Goal: Transaction & Acquisition: Register for event/course

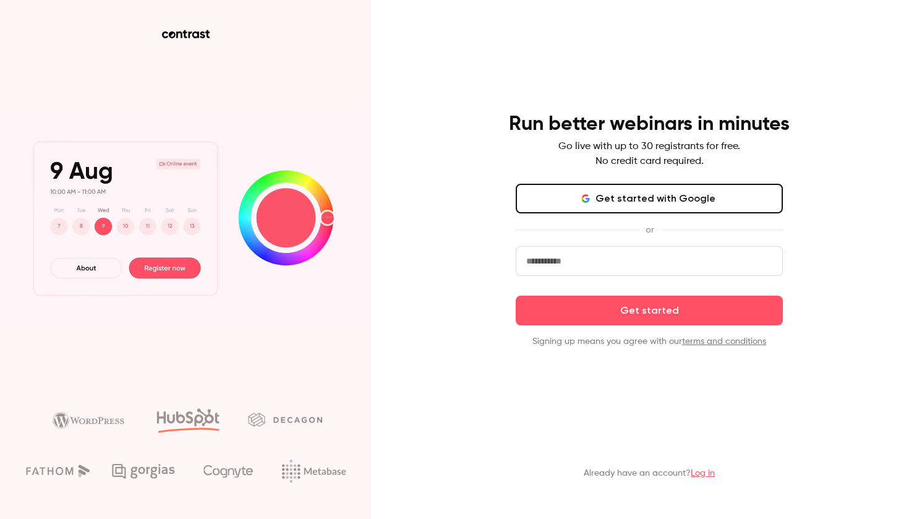
click at [576, 262] on input "email" at bounding box center [649, 261] width 267 height 30
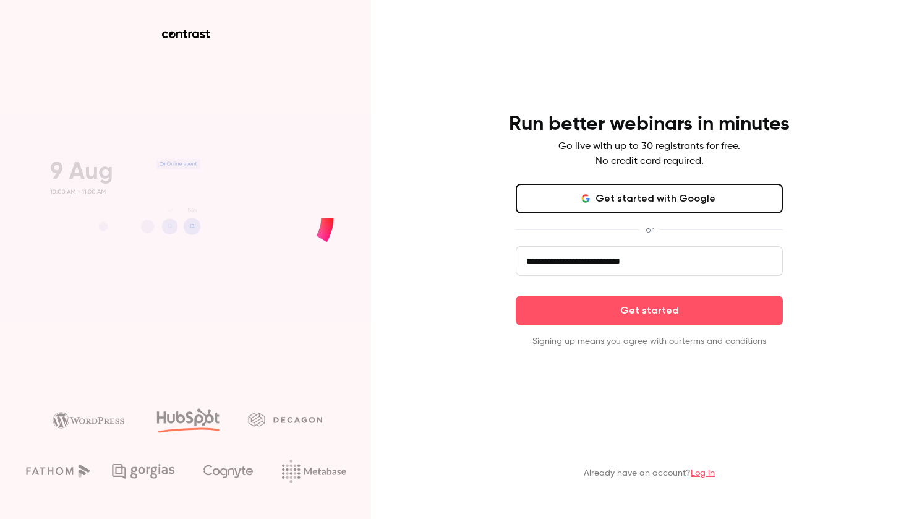
type input "**********"
click at [649, 310] on button "Get started" at bounding box center [649, 311] width 267 height 30
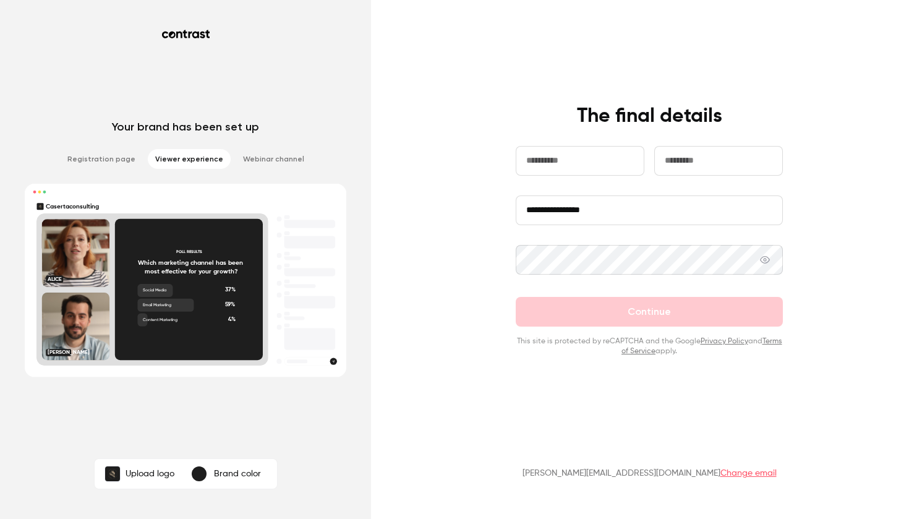
click at [609, 169] on input "text" at bounding box center [580, 161] width 129 height 30
type input "*********"
type input "*******"
type input "**********"
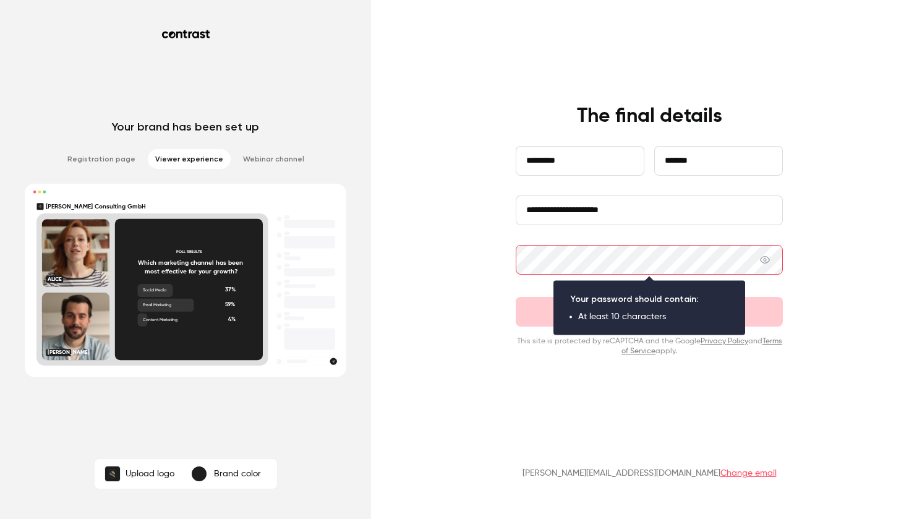
click at [515, 253] on div "**********" at bounding box center [650, 230] width 322 height 252
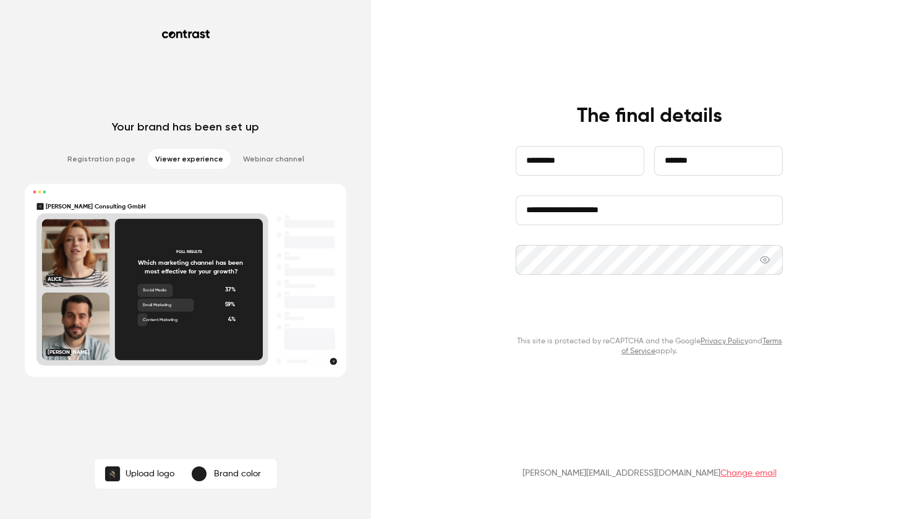
click at [629, 305] on button "Continue" at bounding box center [649, 312] width 267 height 30
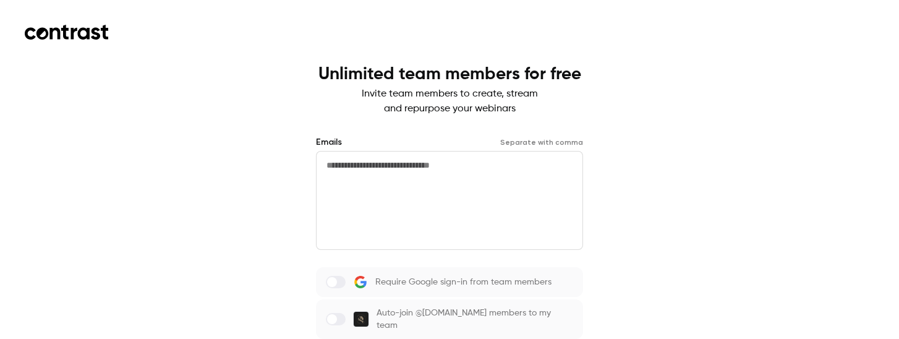
click at [472, 168] on textarea at bounding box center [449, 200] width 267 height 99
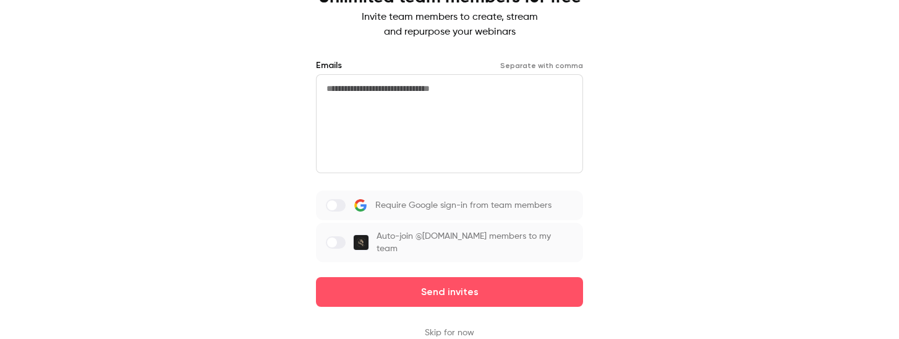
scroll to position [70, 0]
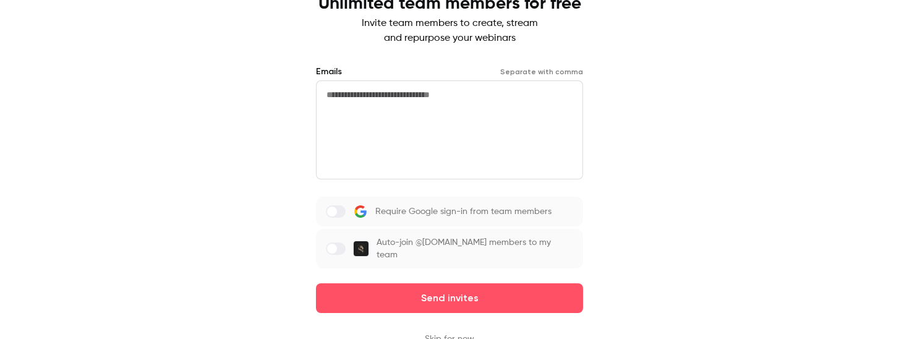
click at [361, 243] on img at bounding box center [361, 248] width 15 height 15
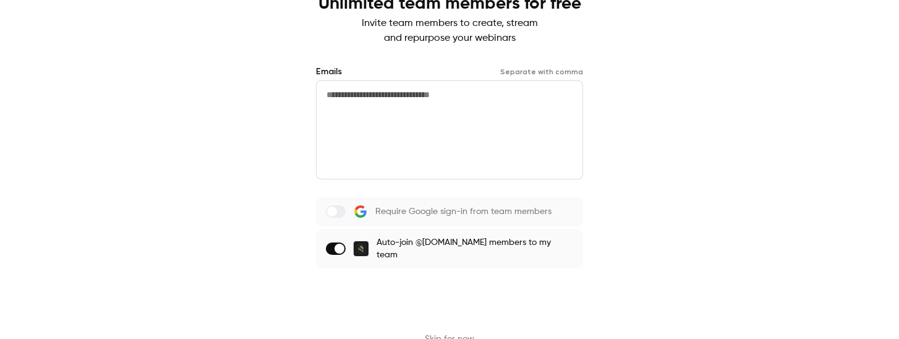
click at [519, 296] on button "Send invites" at bounding box center [449, 298] width 267 height 30
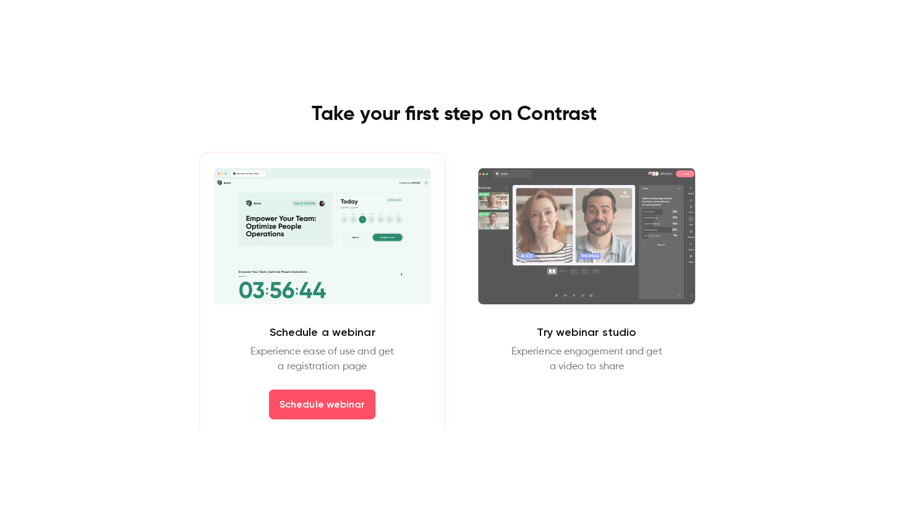
scroll to position [0, 0]
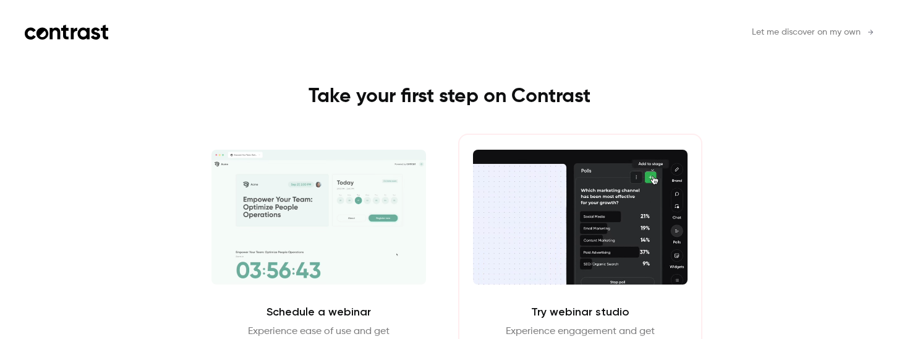
click at [515, 278] on video at bounding box center [580, 217] width 215 height 135
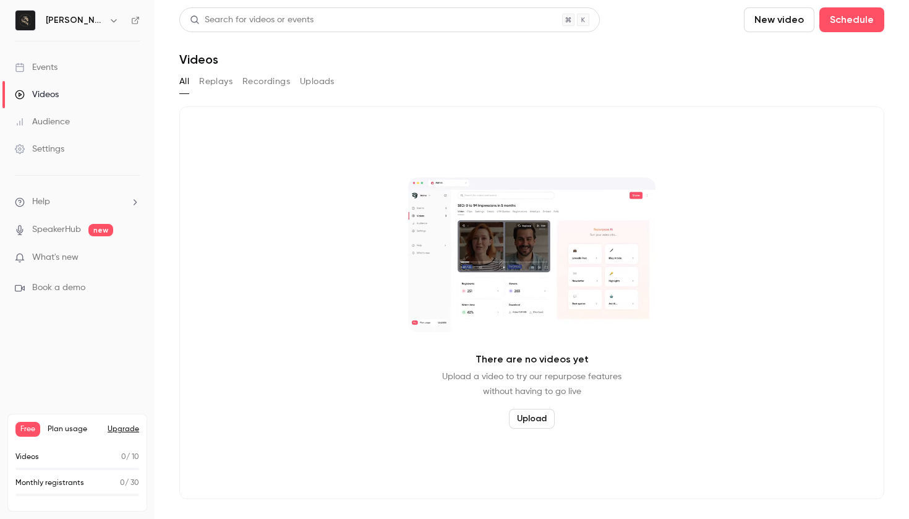
click at [33, 92] on div "Videos" at bounding box center [37, 94] width 44 height 12
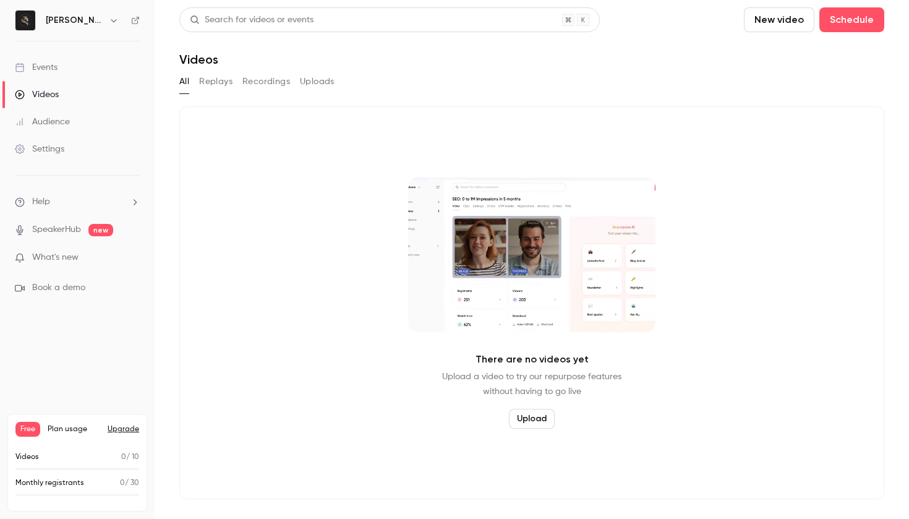
click at [41, 61] on div "Events" at bounding box center [36, 67] width 43 height 12
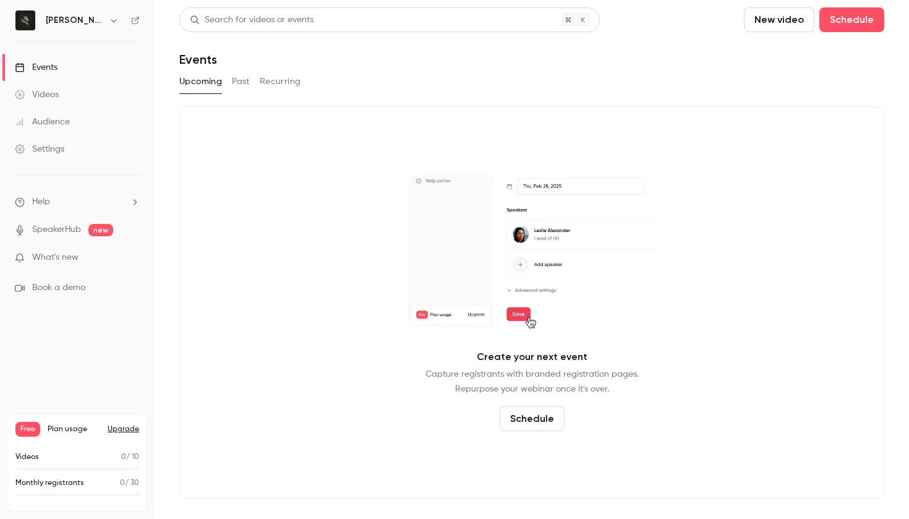
click at [744, 21] on button "New video" at bounding box center [779, 19] width 70 height 25
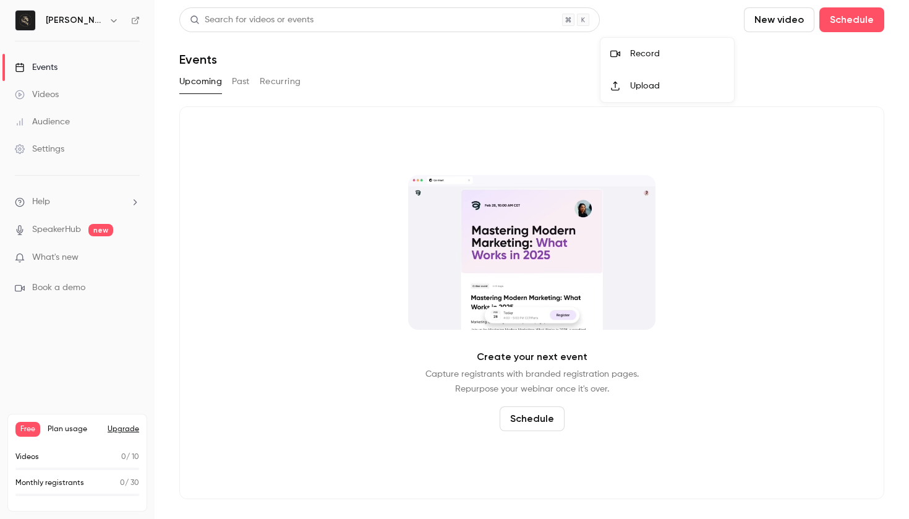
click at [56, 263] on div at bounding box center [454, 259] width 909 height 519
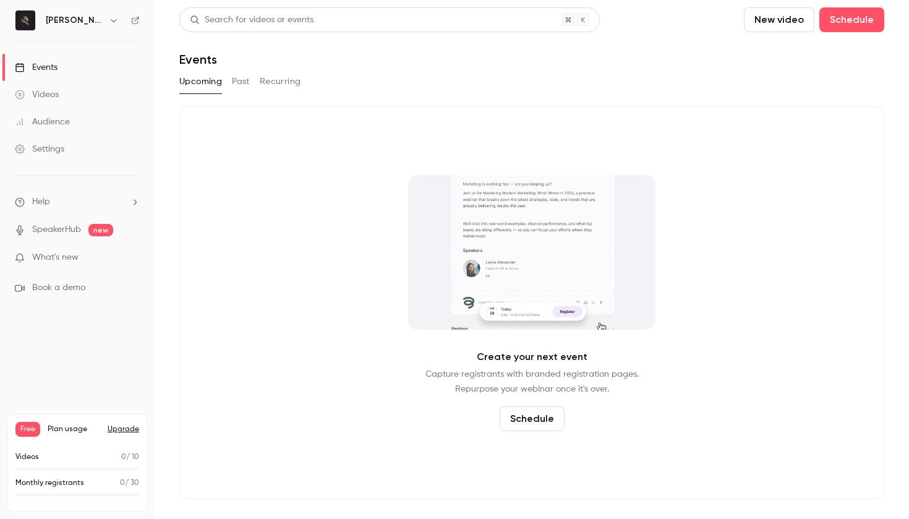
click at [55, 259] on span "What's new" at bounding box center [55, 257] width 46 height 13
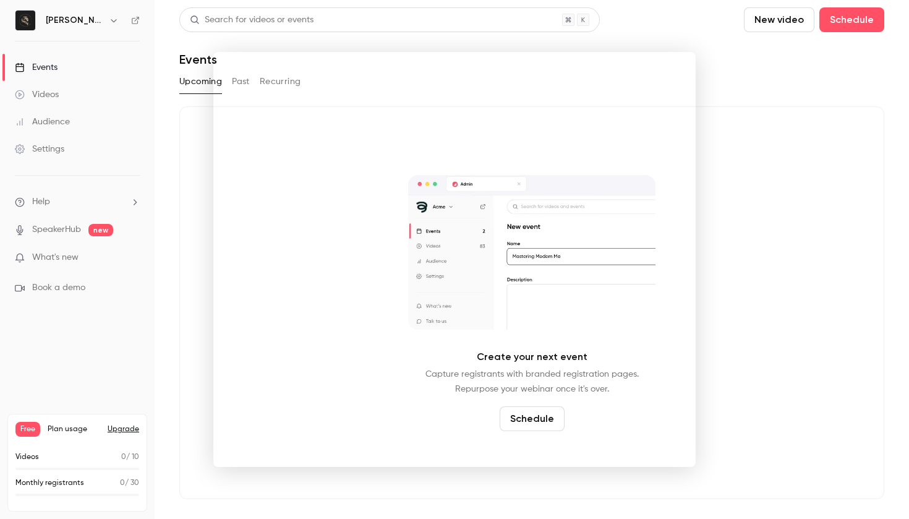
click at [841, 80] on div at bounding box center [454, 259] width 909 height 519
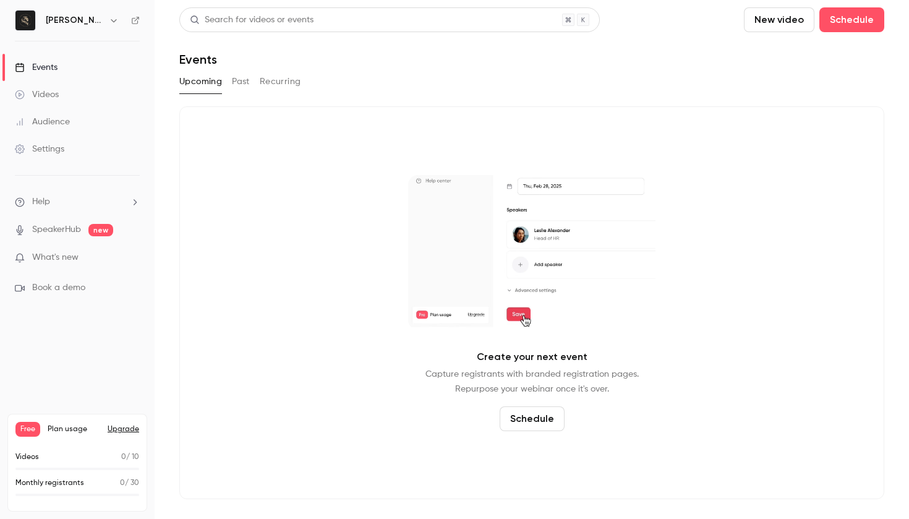
click at [87, 27] on div "[PERSON_NAME] Consulting GmbH" at bounding box center [83, 20] width 75 height 15
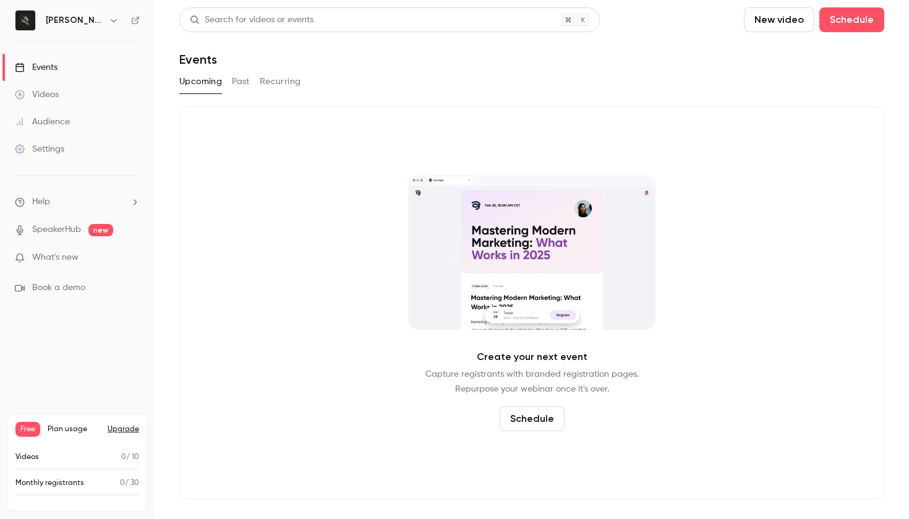
click at [87, 15] on h6 "[PERSON_NAME] Consulting GmbH" at bounding box center [75, 20] width 58 height 12
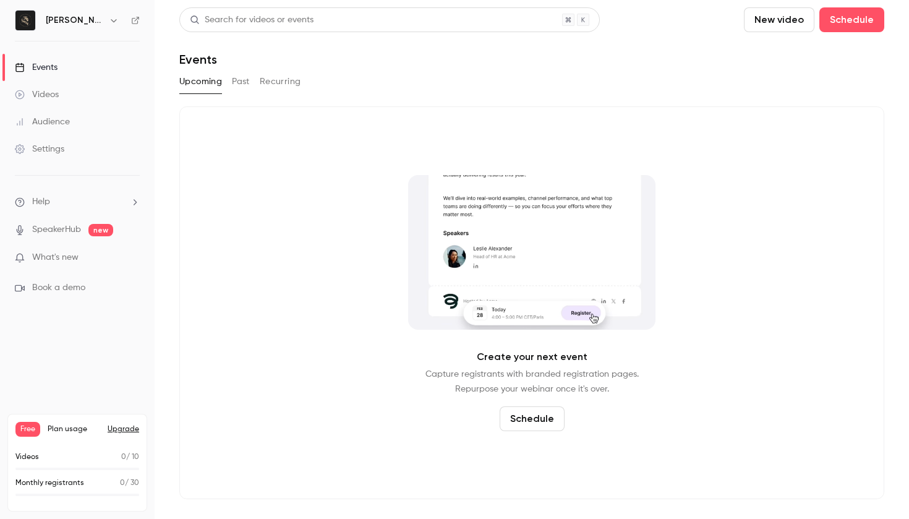
click at [48, 61] on div "Events" at bounding box center [36, 67] width 43 height 12
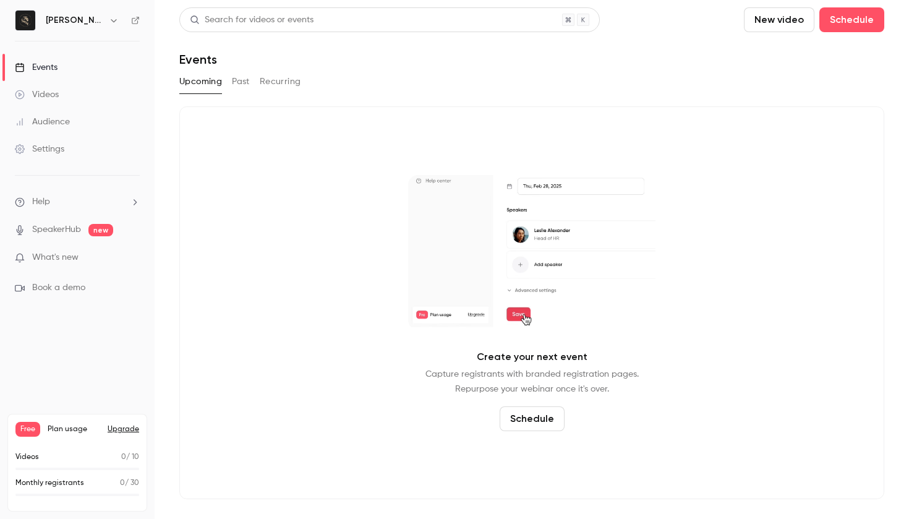
click at [208, 80] on button "Upcoming" at bounding box center [200, 82] width 43 height 20
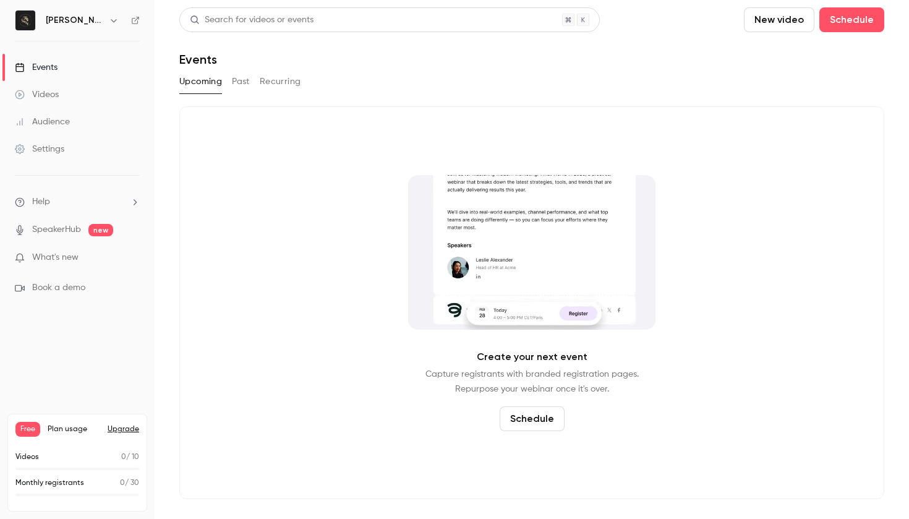
click at [535, 338] on button "Schedule" at bounding box center [532, 418] width 65 height 25
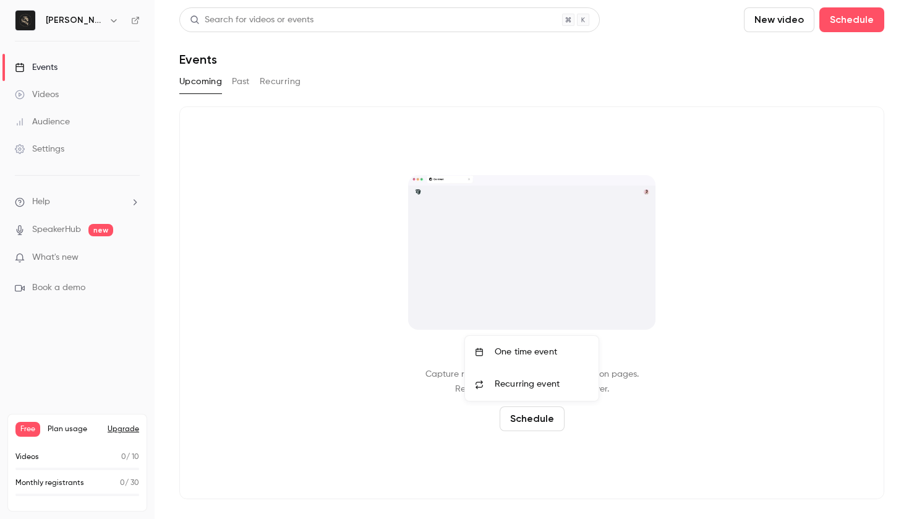
click at [518, 338] on span "Recurring event" at bounding box center [527, 384] width 65 height 13
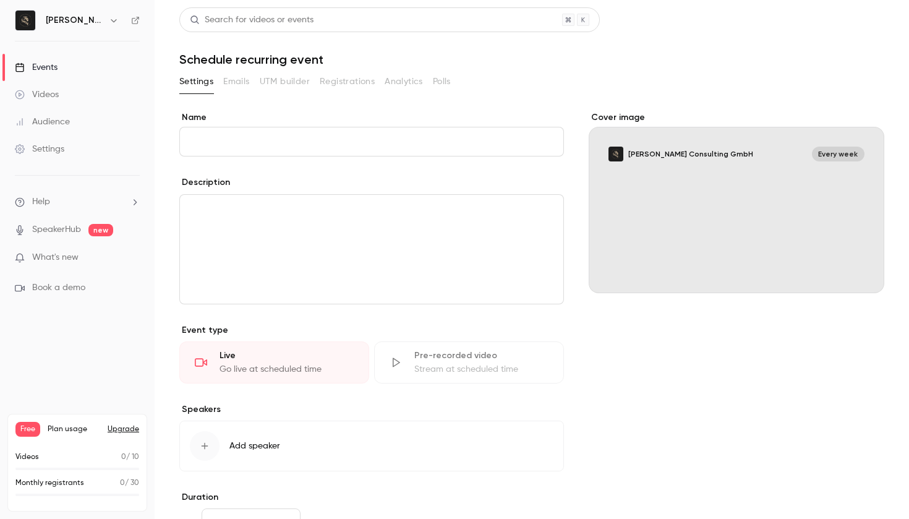
click at [289, 143] on input "Name" at bounding box center [371, 142] width 385 height 30
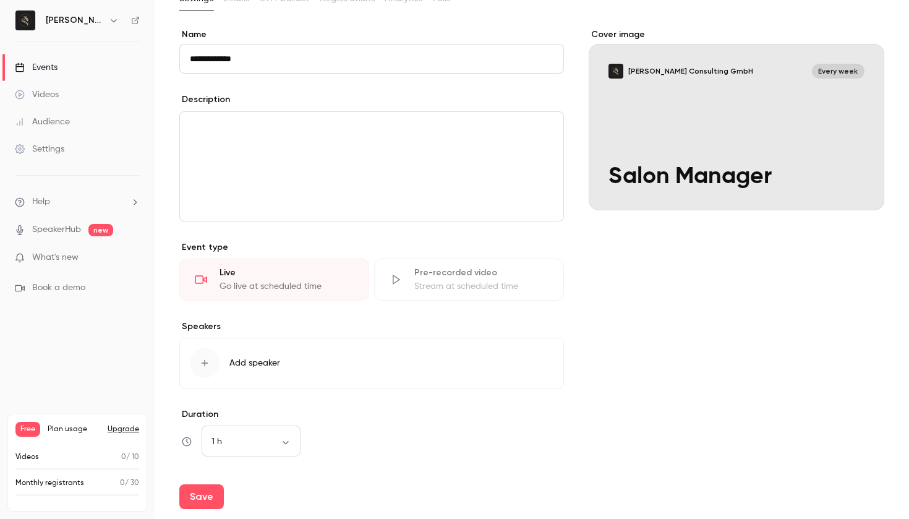
scroll to position [88, 0]
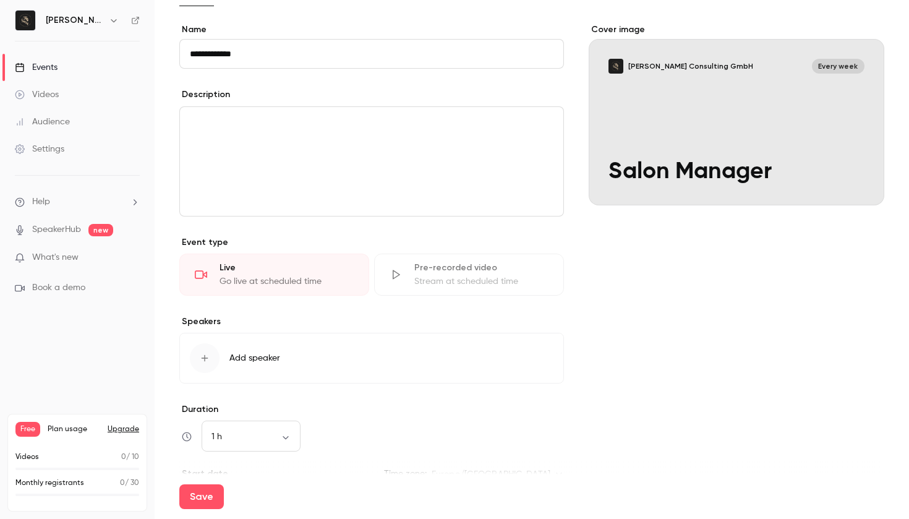
type input "**********"
click at [281, 280] on div "Go live at scheduled time" at bounding box center [287, 281] width 134 height 12
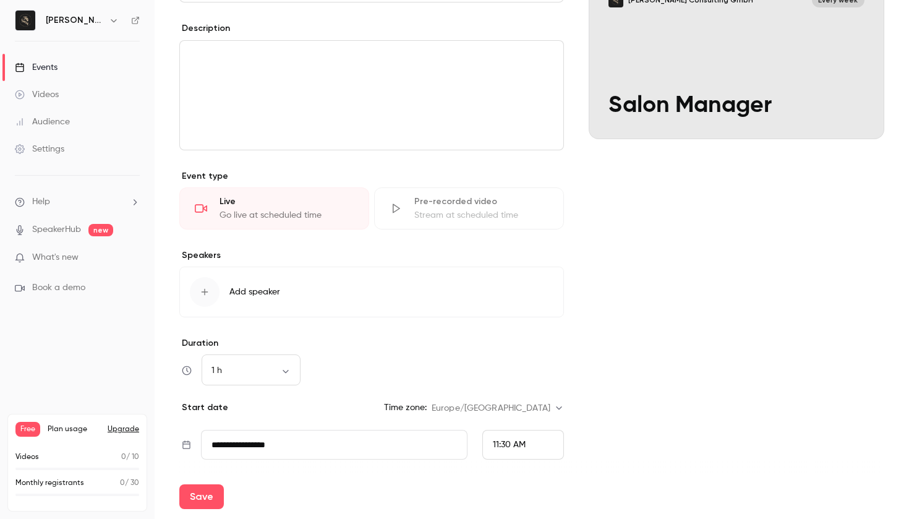
scroll to position [159, 0]
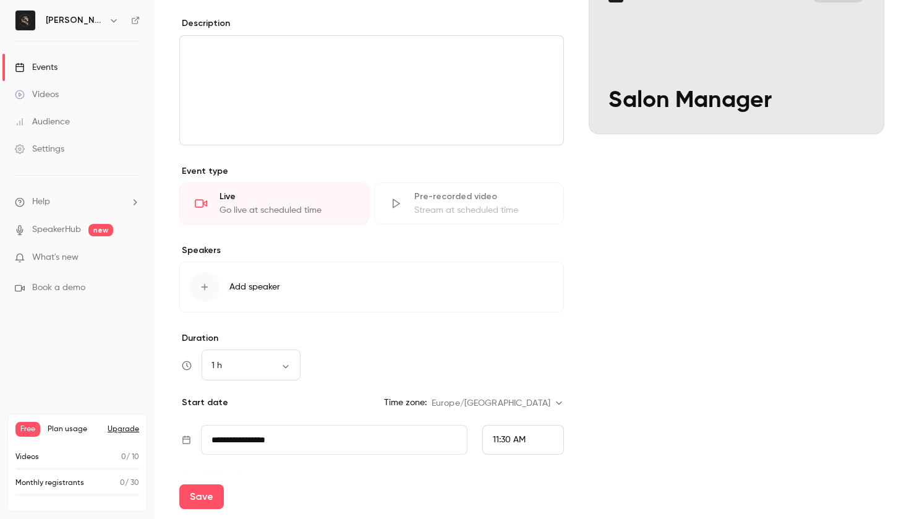
click at [210, 286] on div "button" at bounding box center [205, 287] width 30 height 30
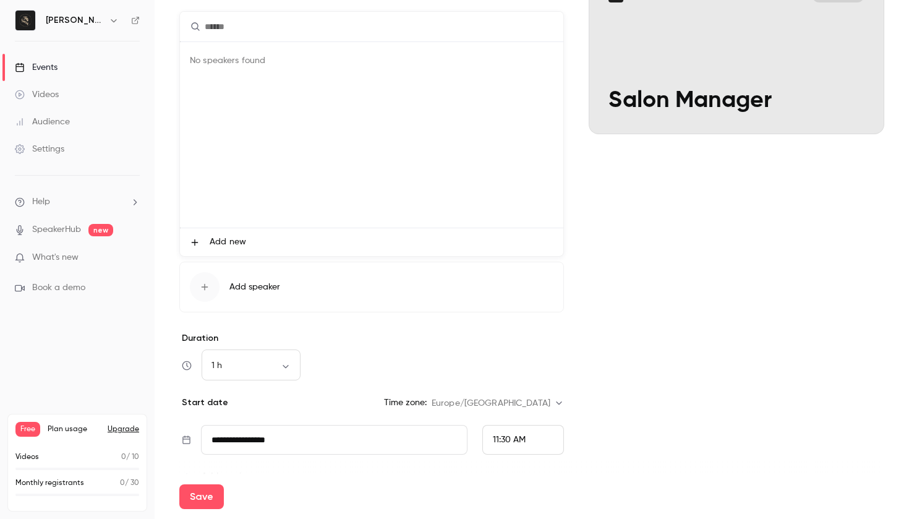
click at [220, 241] on span "Add new" at bounding box center [228, 242] width 36 height 13
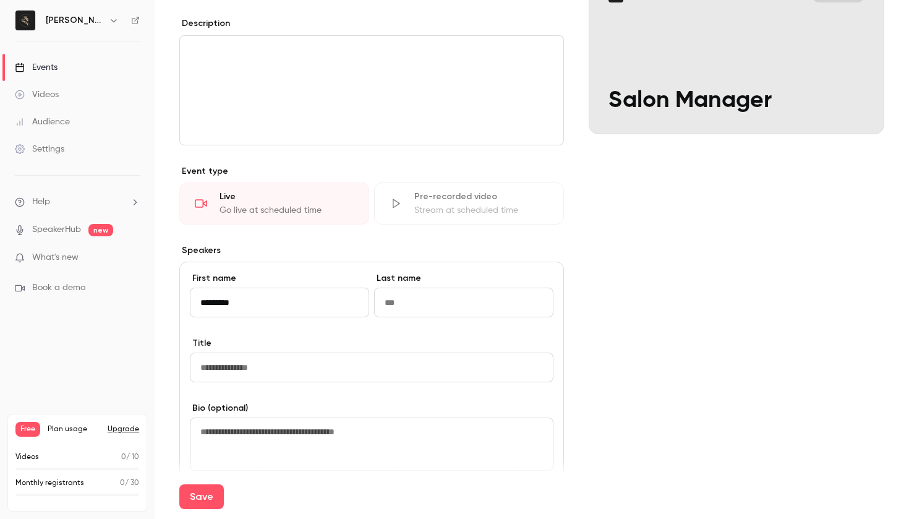
type input "*********"
type input "*******"
click at [311, 338] on input at bounding box center [372, 367] width 364 height 30
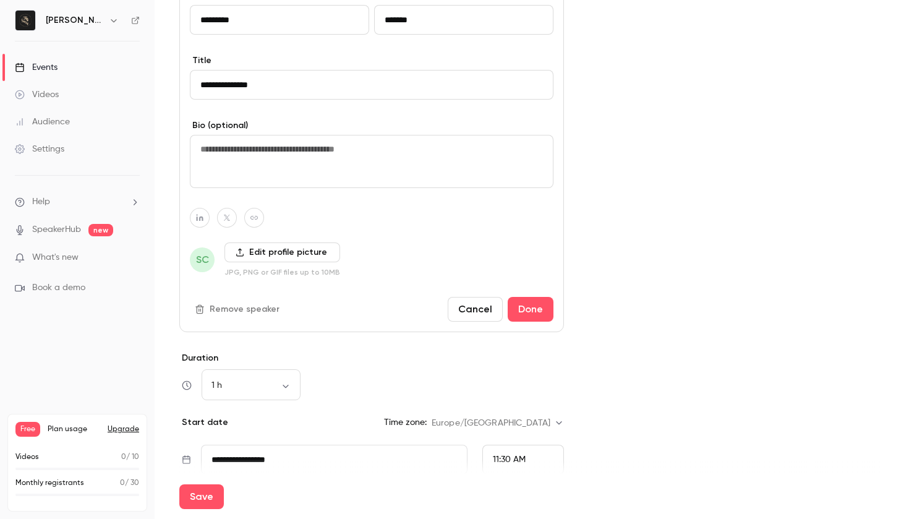
scroll to position [450, 0]
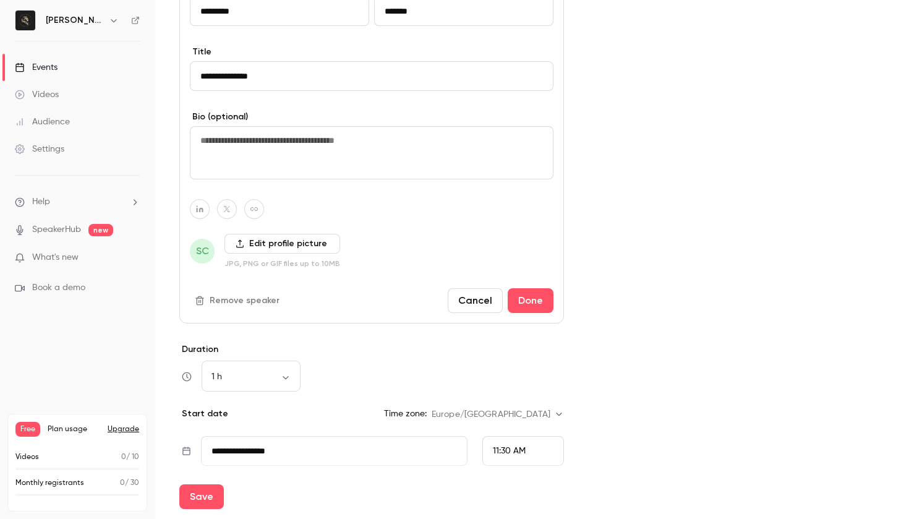
type input "**********"
click at [265, 241] on label "Edit profile picture" at bounding box center [282, 244] width 116 height 20
click at [0, 0] on input "Edit profile picture" at bounding box center [0, 0] width 0 height 0
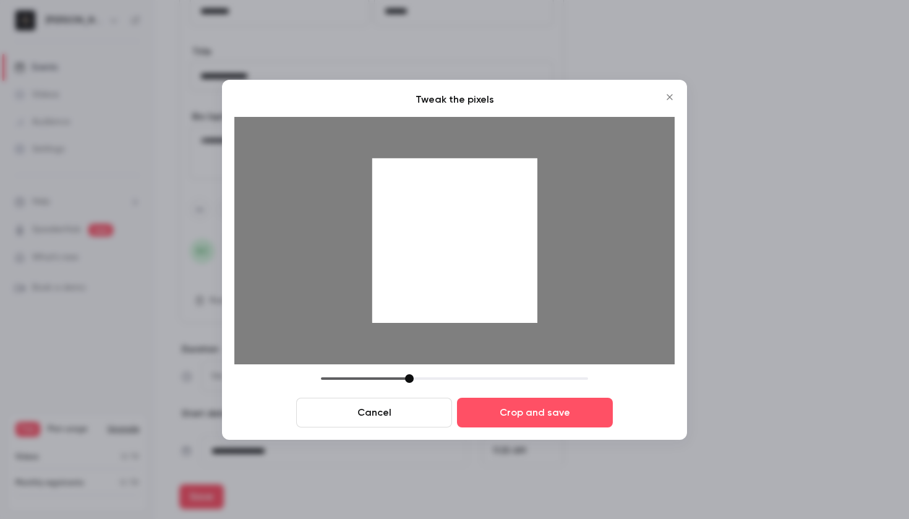
drag, startPoint x: 485, startPoint y: 266, endPoint x: 485, endPoint y: 276, distance: 9.9
click at [485, 276] on div at bounding box center [454, 240] width 165 height 165
drag, startPoint x: 409, startPoint y: 377, endPoint x: 477, endPoint y: 379, distance: 67.5
click at [477, 338] on div at bounding box center [476, 378] width 9 height 9
drag, startPoint x: 586, startPoint y: 268, endPoint x: 559, endPoint y: 277, distance: 28.0
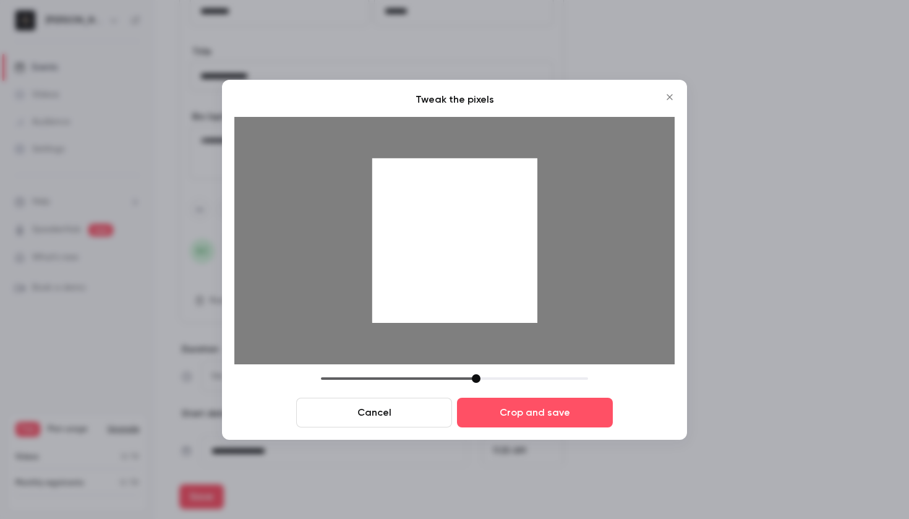
click at [559, 277] on img at bounding box center [428, 258] width 771 height 433
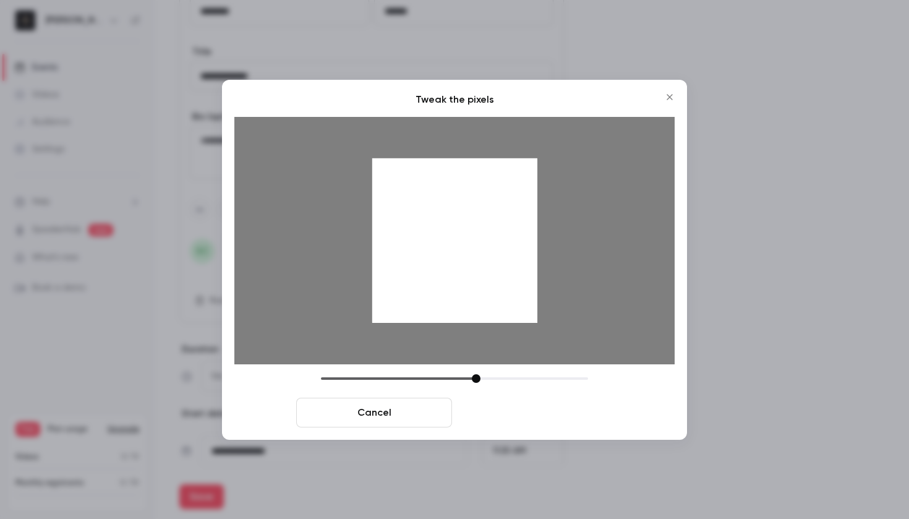
click at [539, 338] on button "Crop and save" at bounding box center [535, 413] width 156 height 30
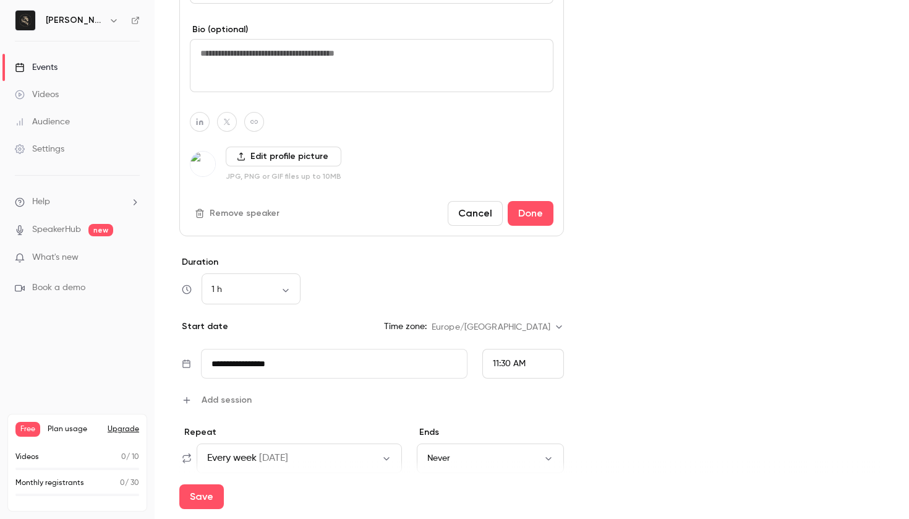
scroll to position [539, 0]
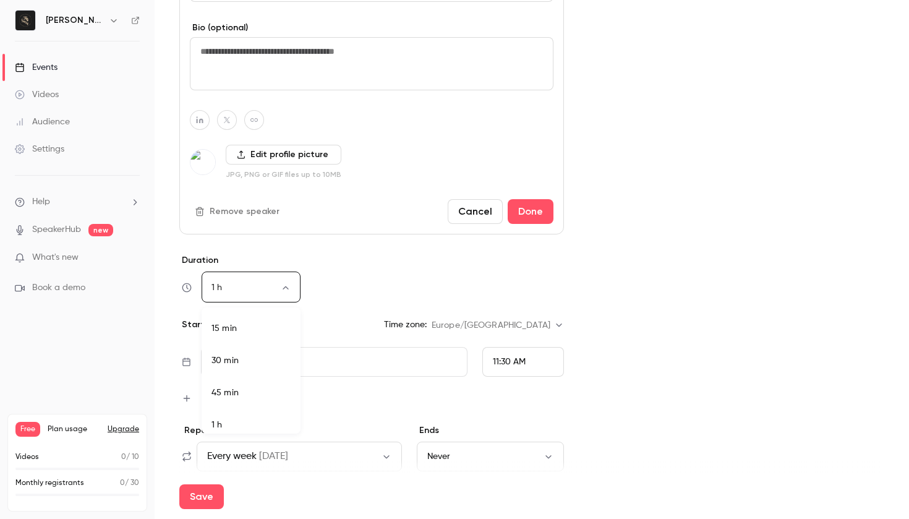
click at [285, 292] on body "**********" at bounding box center [454, 259] width 909 height 519
click at [251, 338] on li "1 h 30 min" at bounding box center [251, 393] width 99 height 32
type input "**"
click at [389, 299] on div "1 h 30 min ** ​" at bounding box center [371, 288] width 385 height 30
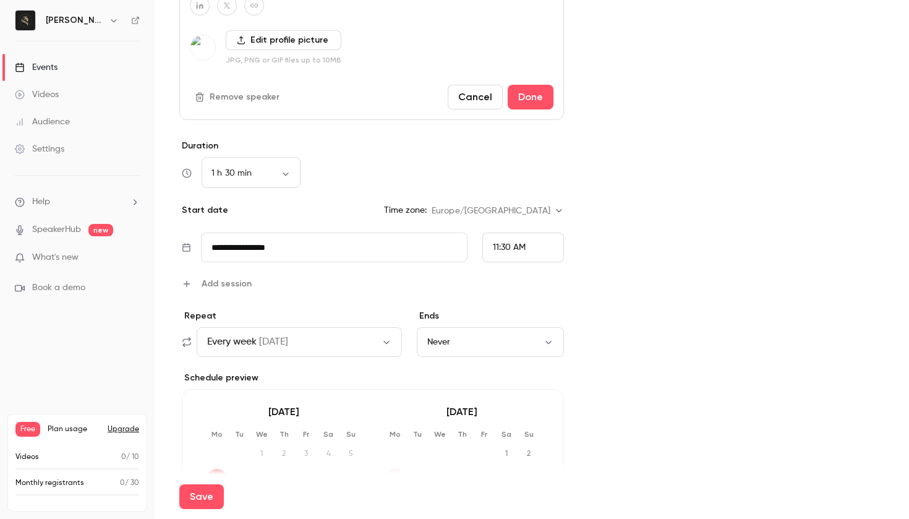
scroll to position [668, 0]
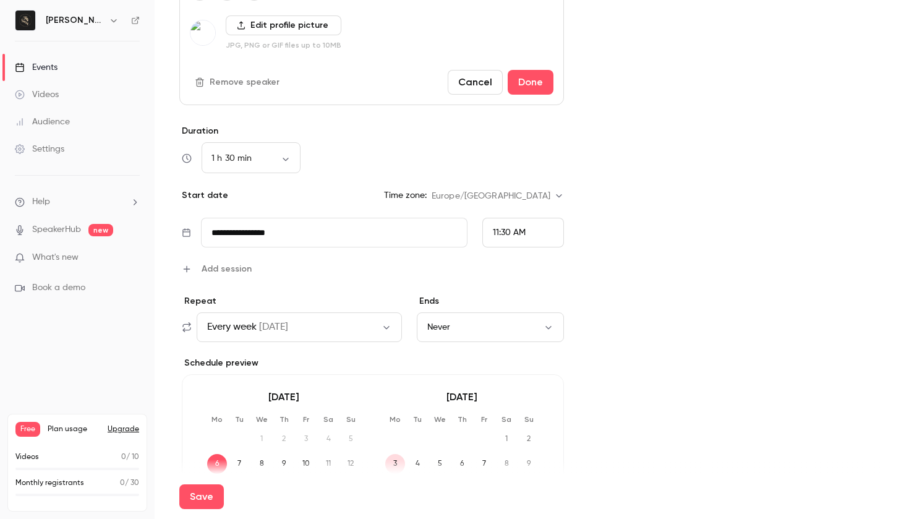
click at [382, 330] on icon "button" at bounding box center [387, 327] width 10 height 10
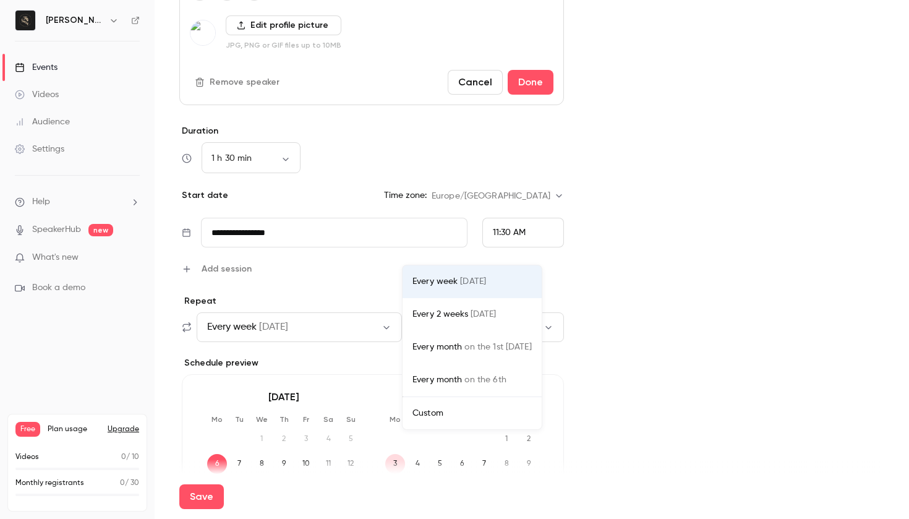
click at [435, 315] on div "Every 2 weeks on Mon" at bounding box center [471, 314] width 119 height 13
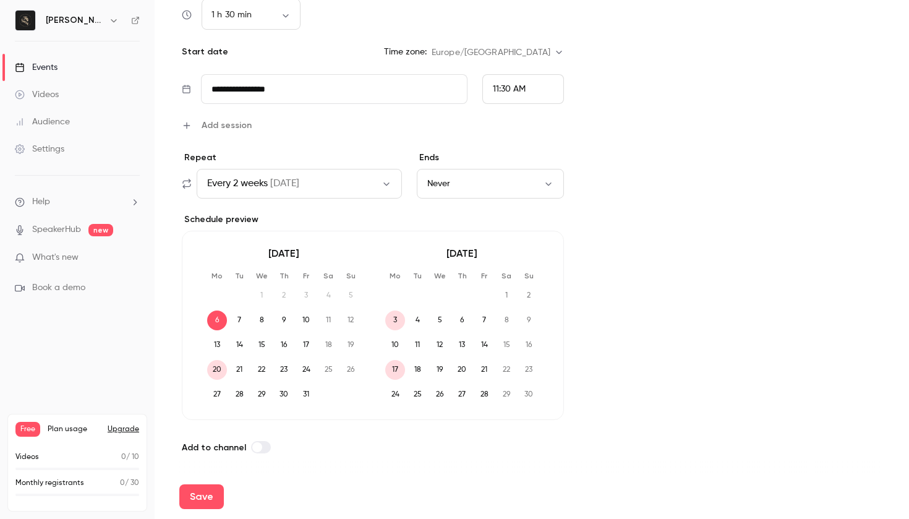
scroll to position [812, 0]
click at [214, 338] on span "13" at bounding box center [217, 345] width 20 height 20
click at [220, 338] on span "13" at bounding box center [217, 345] width 20 height 20
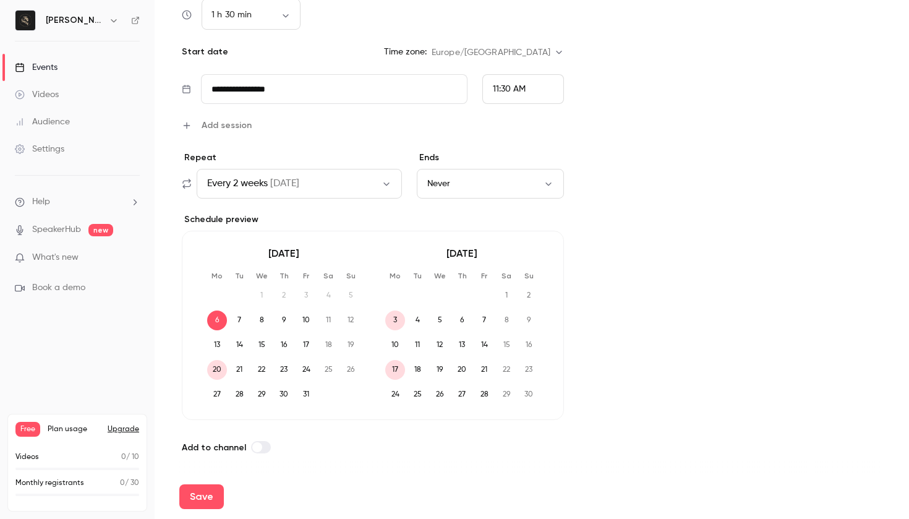
click at [345, 89] on input "**********" at bounding box center [334, 89] width 267 height 30
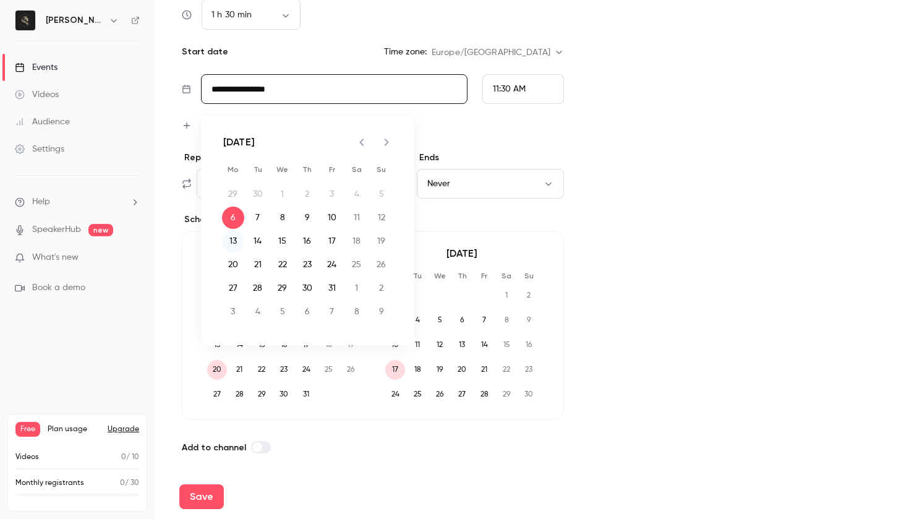
click at [236, 243] on button "13" at bounding box center [233, 241] width 22 height 22
type input "**********"
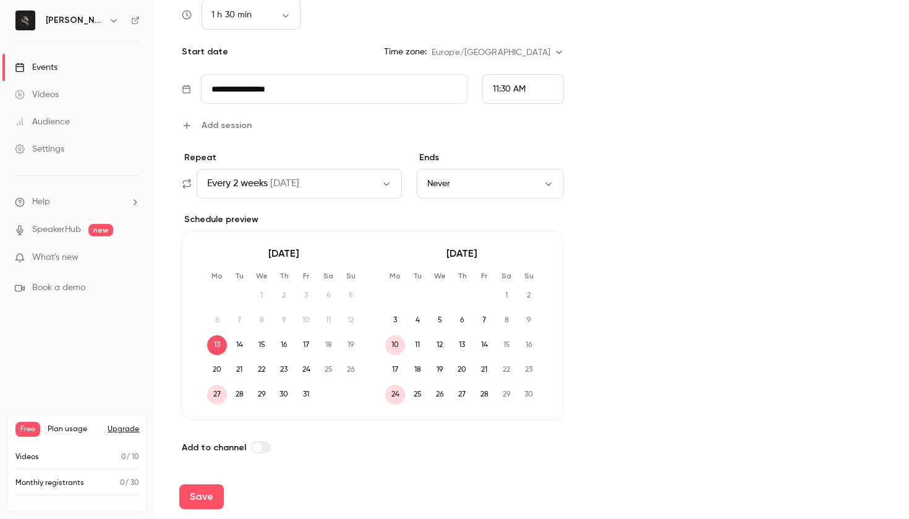
click at [489, 92] on div "11:30 AM" at bounding box center [523, 89] width 82 height 30
click at [503, 45] on span "9:00 AM" at bounding box center [509, 41] width 33 height 9
click at [189, 338] on button "Save" at bounding box center [201, 496] width 45 height 25
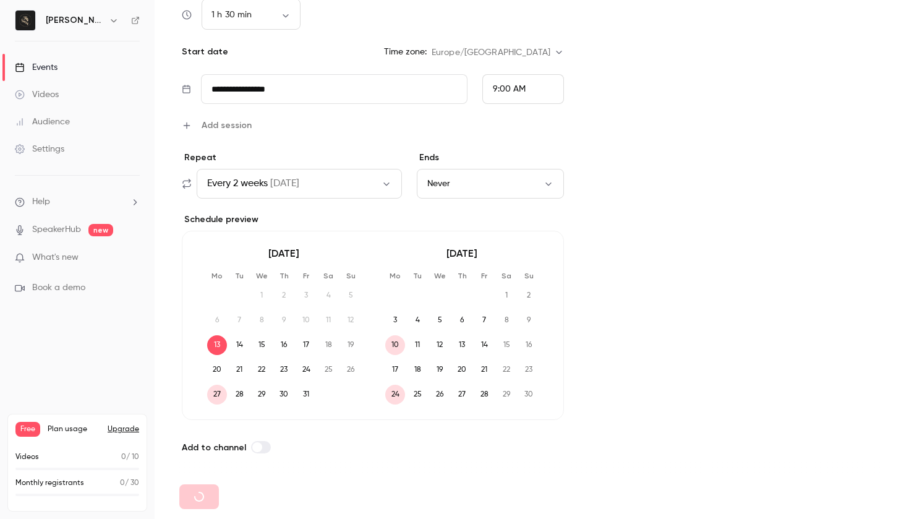
type input "**"
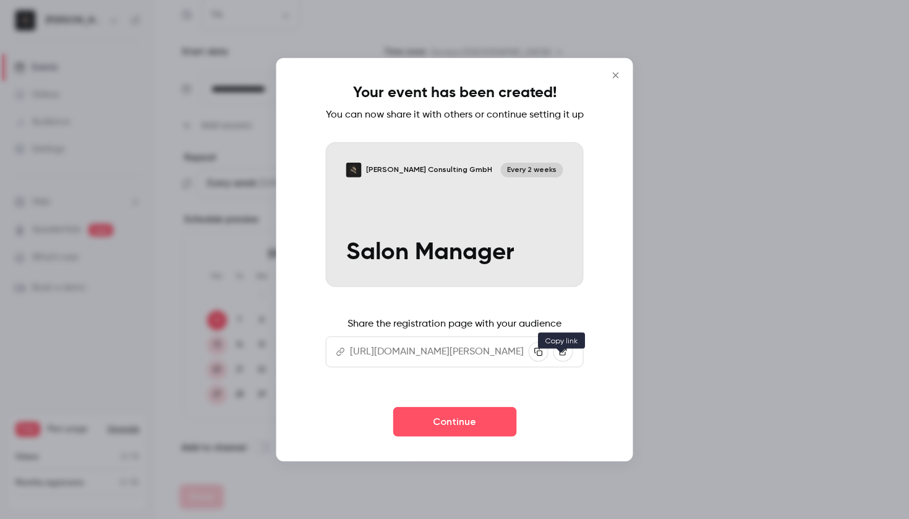
click at [543, 338] on icon "button" at bounding box center [538, 352] width 9 height 9
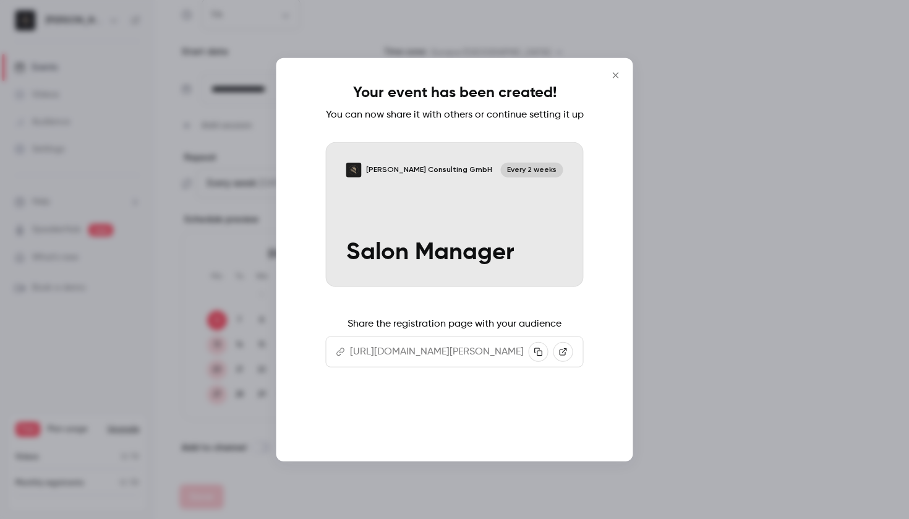
click at [480, 338] on button "Continue" at bounding box center [455, 422] width 124 height 30
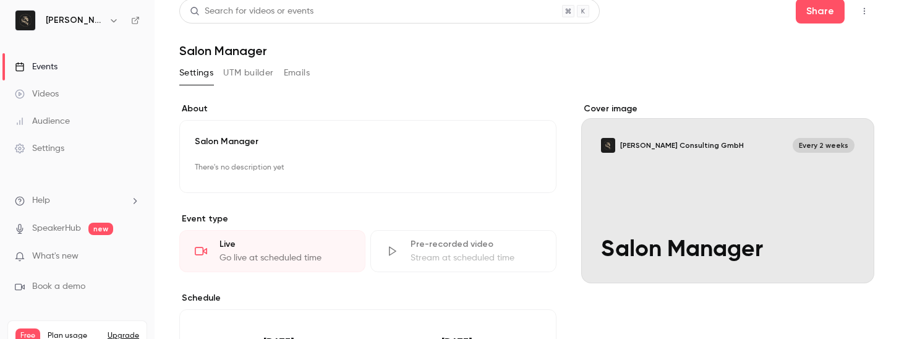
scroll to position [7, 0]
click at [257, 75] on button "UTM builder" at bounding box center [248, 74] width 50 height 20
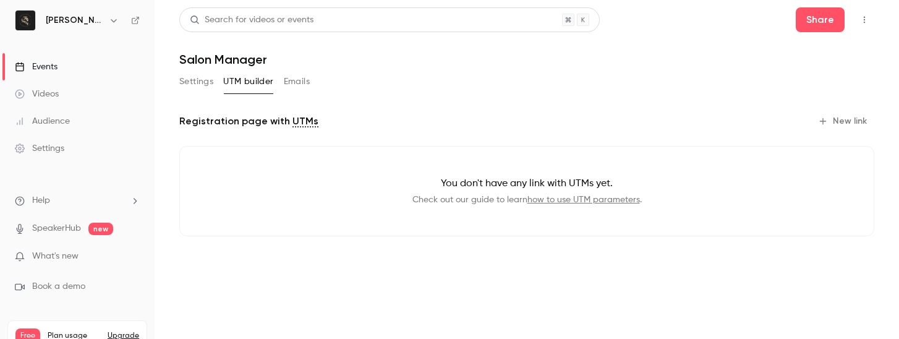
click at [208, 79] on button "Settings" at bounding box center [196, 82] width 34 height 20
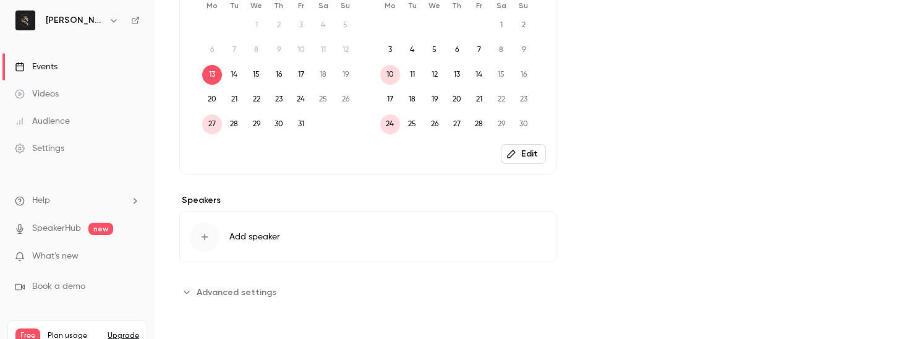
scroll to position [367, 0]
click at [187, 292] on icon "Advanced settings" at bounding box center [187, 292] width 10 height 10
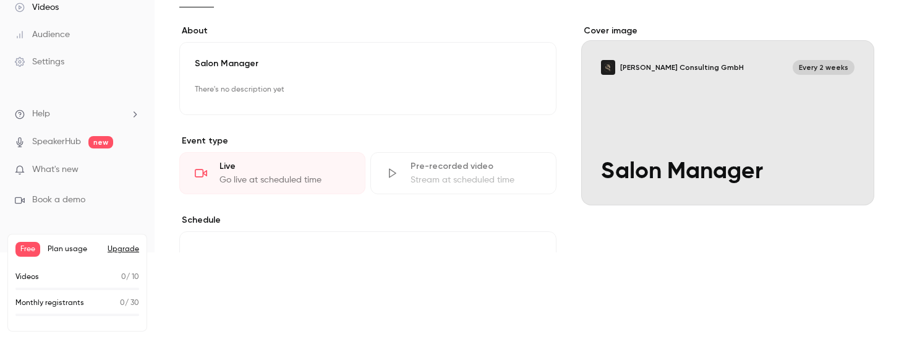
scroll to position [0, 0]
click at [722, 108] on div "Titelbild" at bounding box center [727, 115] width 293 height 181
click at [0, 0] on input "Caserta Consulting GmbH Every 2 weeks Salon Manager" at bounding box center [0, 0] width 0 height 0
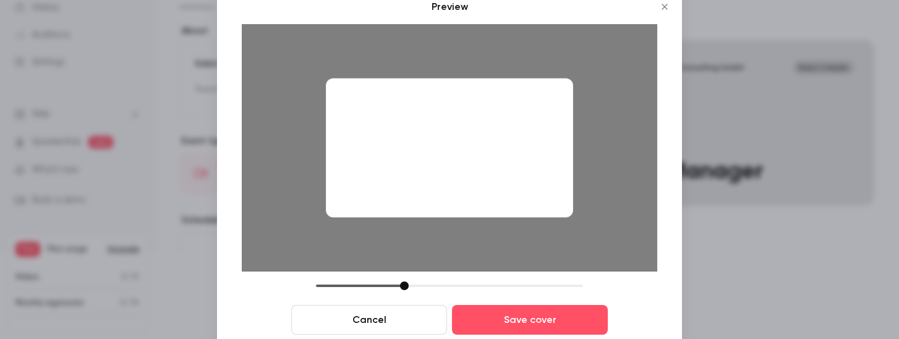
click at [412, 94] on div at bounding box center [449, 148] width 247 height 139
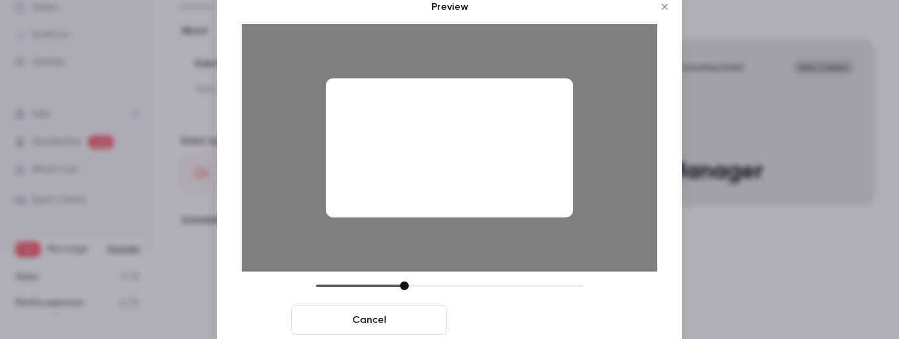
click at [565, 317] on button "Save cover" at bounding box center [530, 320] width 156 height 30
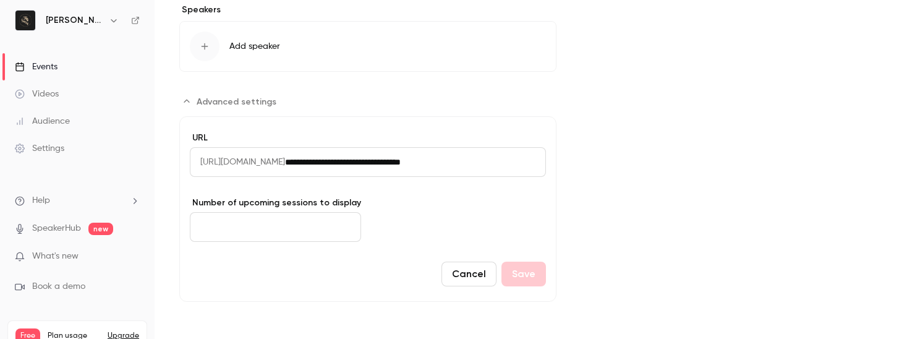
scroll to position [558, 0]
click at [64, 150] on div "Settings" at bounding box center [39, 148] width 49 height 12
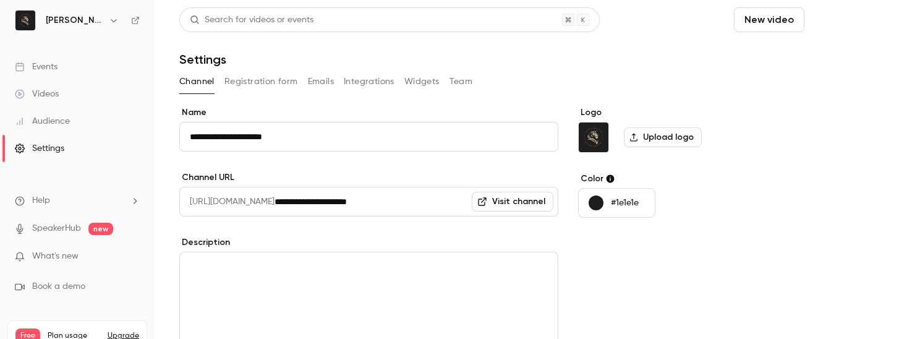
click at [809, 28] on button "Schedule" at bounding box center [841, 19] width 65 height 25
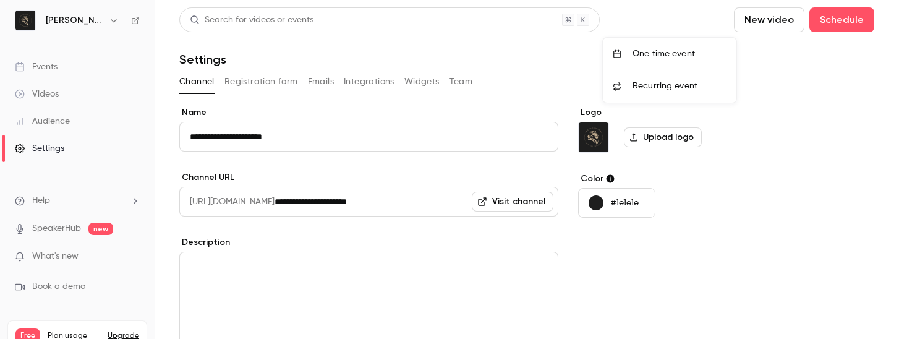
click at [804, 93] on div at bounding box center [449, 169] width 899 height 339
click at [37, 67] on div "Events" at bounding box center [36, 67] width 43 height 12
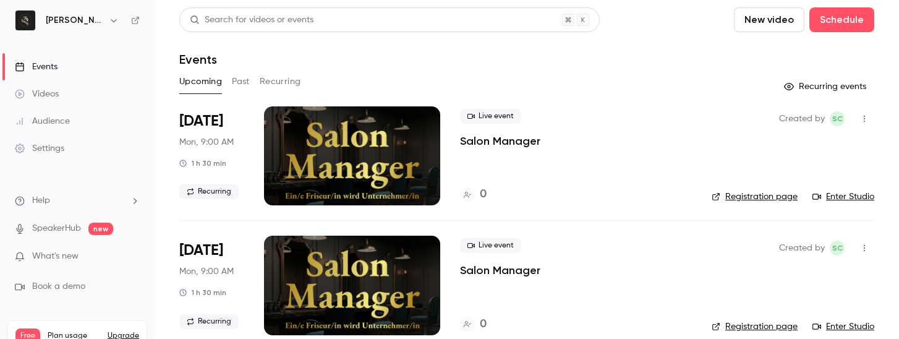
click at [849, 199] on link "Enter Studio" at bounding box center [844, 196] width 62 height 12
